Goal: Task Accomplishment & Management: Use online tool/utility

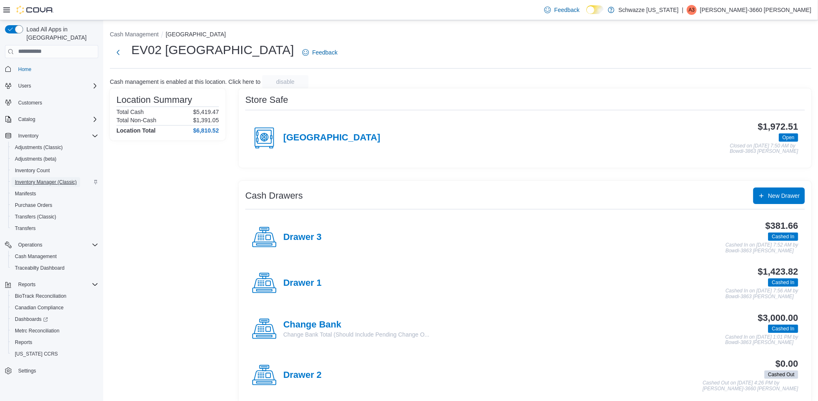
click at [45, 179] on span "Inventory Manager (Classic)" at bounding box center [46, 182] width 62 height 7
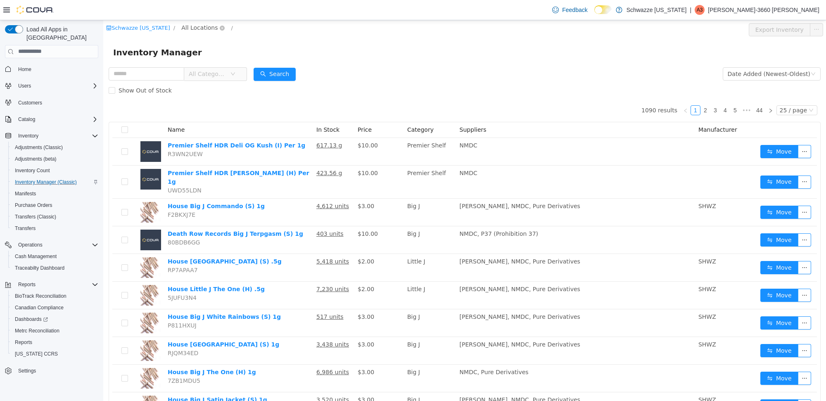
click at [199, 25] on span "All Locations" at bounding box center [199, 27] width 36 height 9
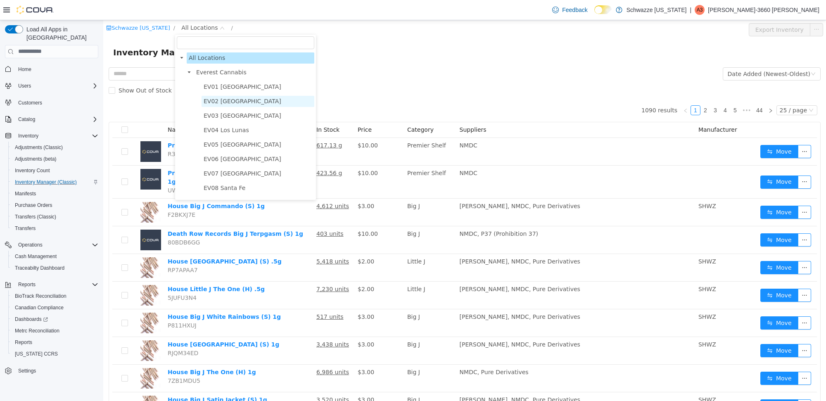
click at [241, 99] on span "EV02 [GEOGRAPHIC_DATA]" at bounding box center [243, 100] width 78 height 7
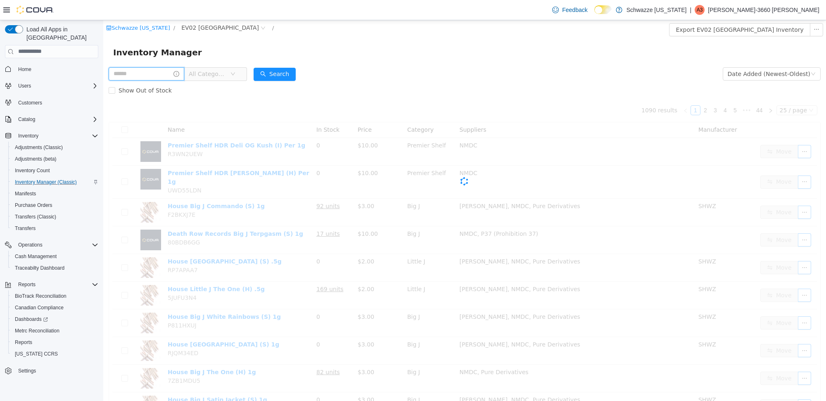
click at [146, 76] on input "text" at bounding box center [147, 73] width 76 height 13
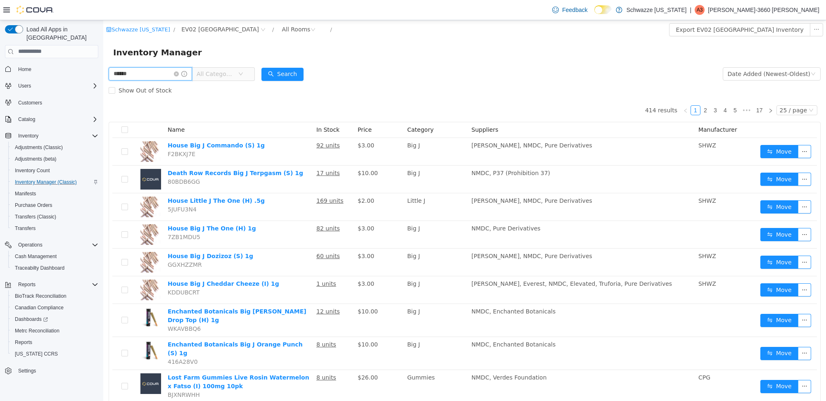
type input "******"
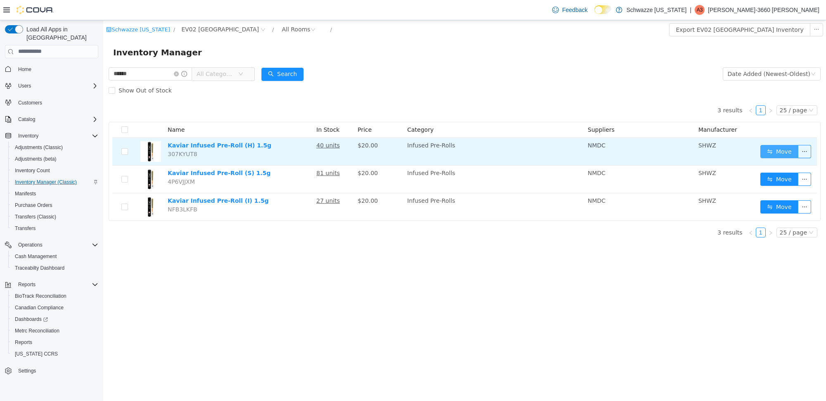
click at [793, 151] on button "Move" at bounding box center [779, 151] width 38 height 13
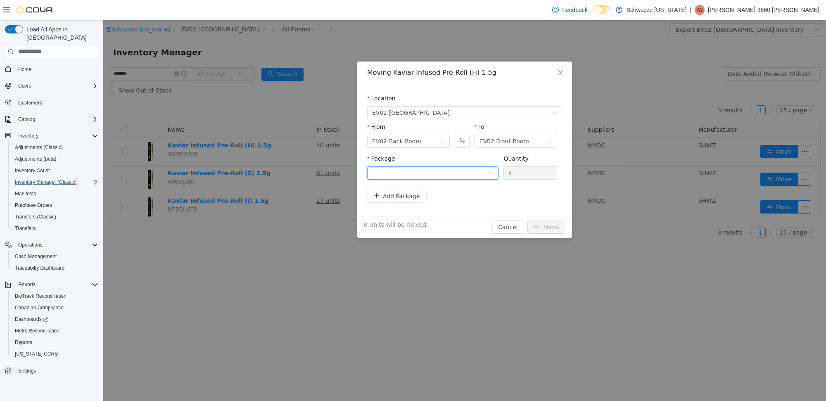
click at [469, 172] on div at bounding box center [430, 172] width 116 height 12
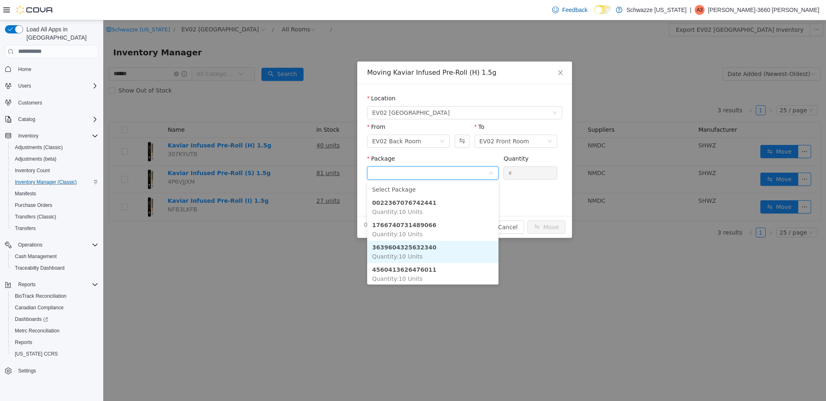
click at [455, 248] on li "3639604325632340 Quantity : 10 Units" at bounding box center [432, 251] width 131 height 22
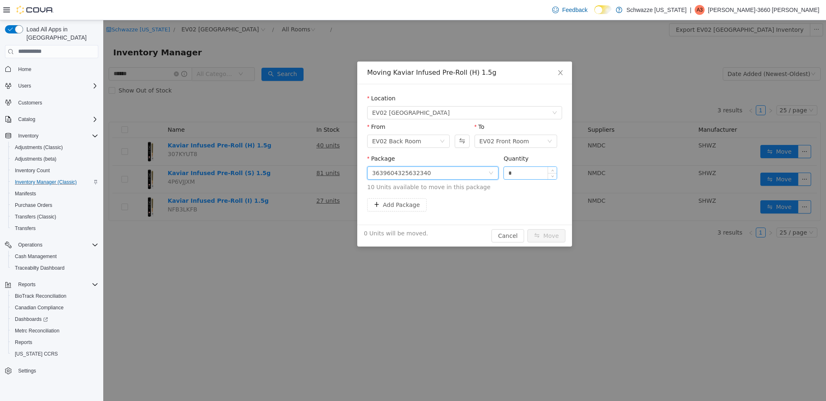
click at [523, 171] on input "*" at bounding box center [530, 172] width 53 height 12
type input "**"
click at [527, 229] on button "Move" at bounding box center [546, 235] width 38 height 13
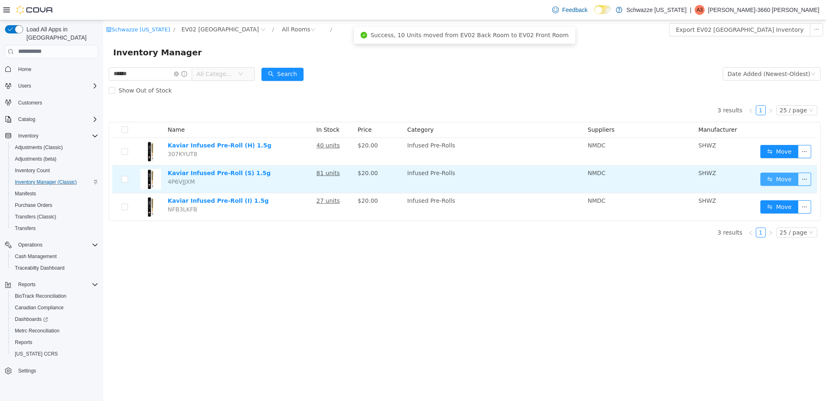
click at [769, 181] on button "Move" at bounding box center [779, 178] width 38 height 13
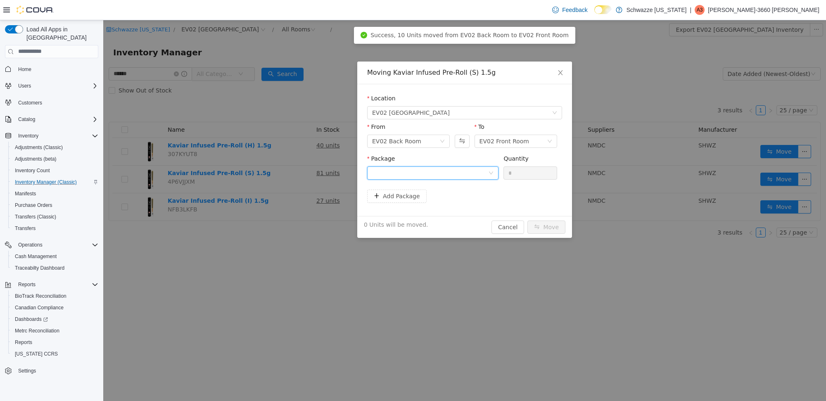
click at [478, 172] on div at bounding box center [430, 172] width 116 height 12
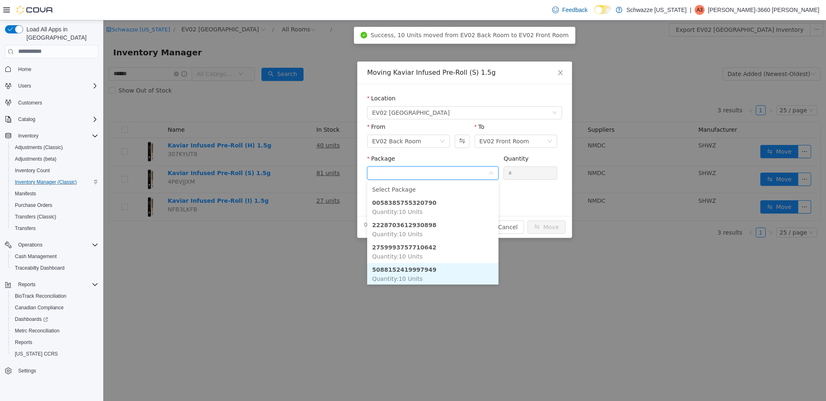
scroll to position [1, 0]
drag, startPoint x: 465, startPoint y: 269, endPoint x: 479, endPoint y: 241, distance: 31.2
click at [466, 269] on li "5088152419997949 Quantity : 10 Units" at bounding box center [432, 273] width 131 height 22
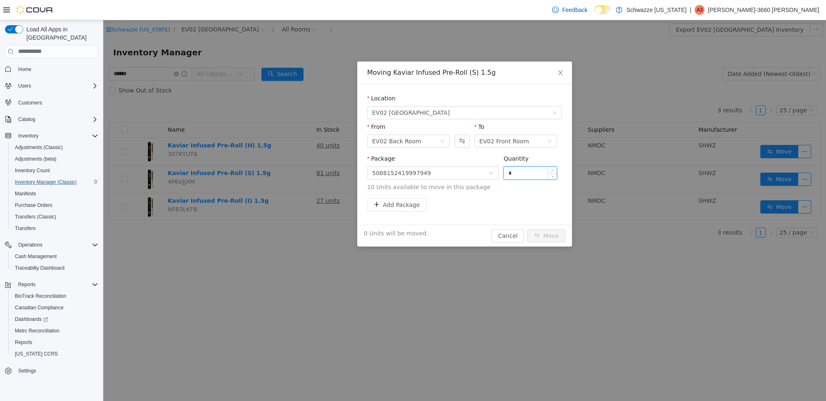
click at [526, 174] on input "*" at bounding box center [530, 172] width 53 height 12
type input "**"
click at [527, 229] on button "Move" at bounding box center [546, 235] width 38 height 13
